Goal: Task Accomplishment & Management: Use online tool/utility

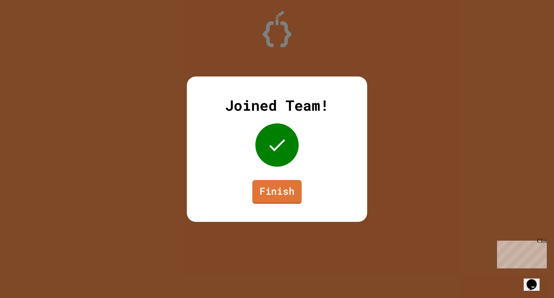
click at [262, 199] on link "Finish" at bounding box center [276, 192] width 49 height 24
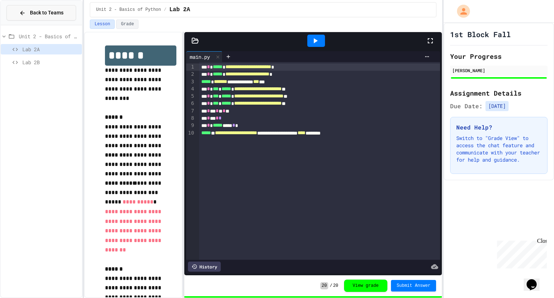
click at [39, 17] on button "Back to Teams" at bounding box center [41, 13] width 70 height 16
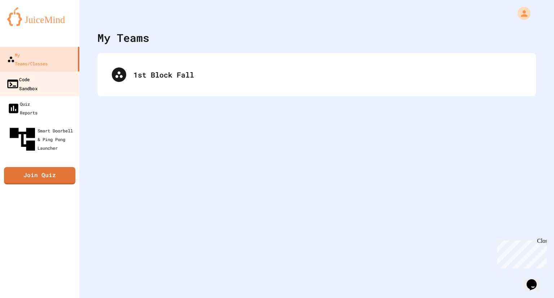
click at [31, 75] on link "Code Sandbox" at bounding box center [40, 83] width 82 height 25
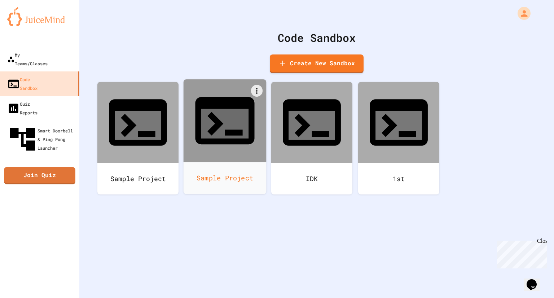
click at [210, 162] on div "Sample Project" at bounding box center [225, 178] width 83 height 32
